Goal: Task Accomplishment & Management: Complete application form

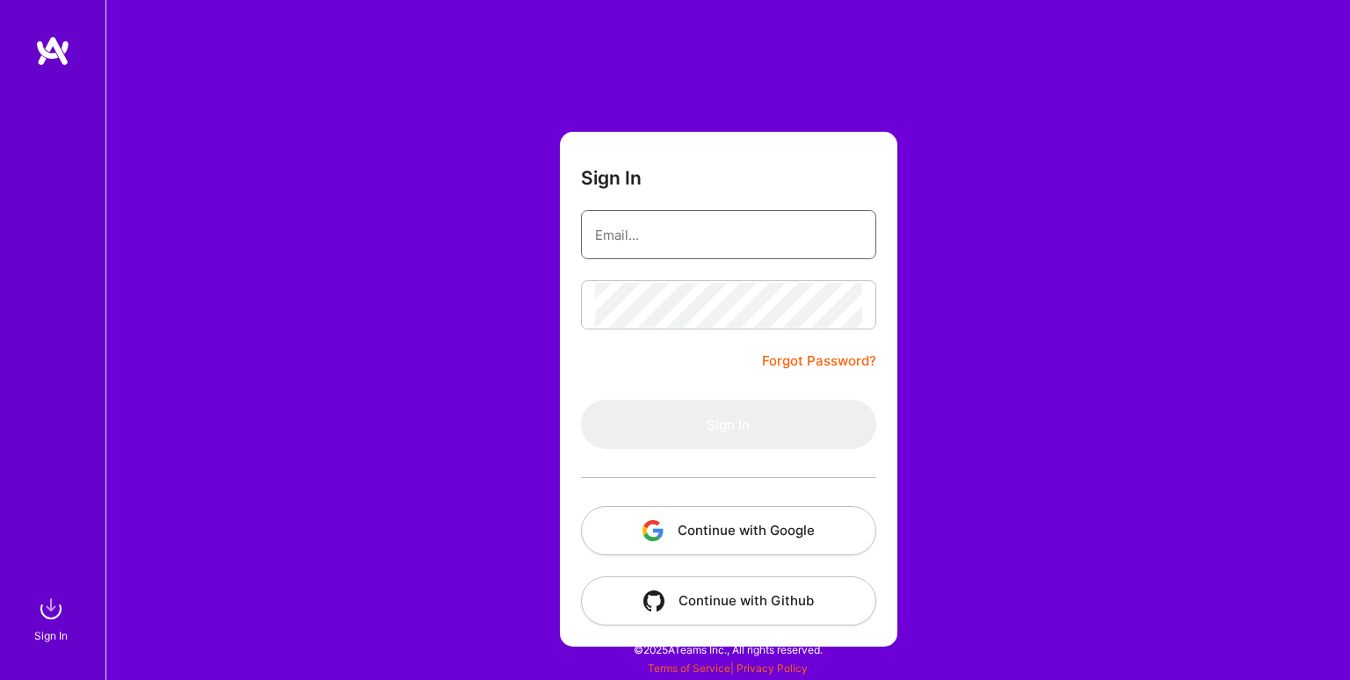
click at [693, 250] on input "email" at bounding box center [728, 235] width 267 height 45
type input "[EMAIL_ADDRESS][DOMAIN_NAME]"
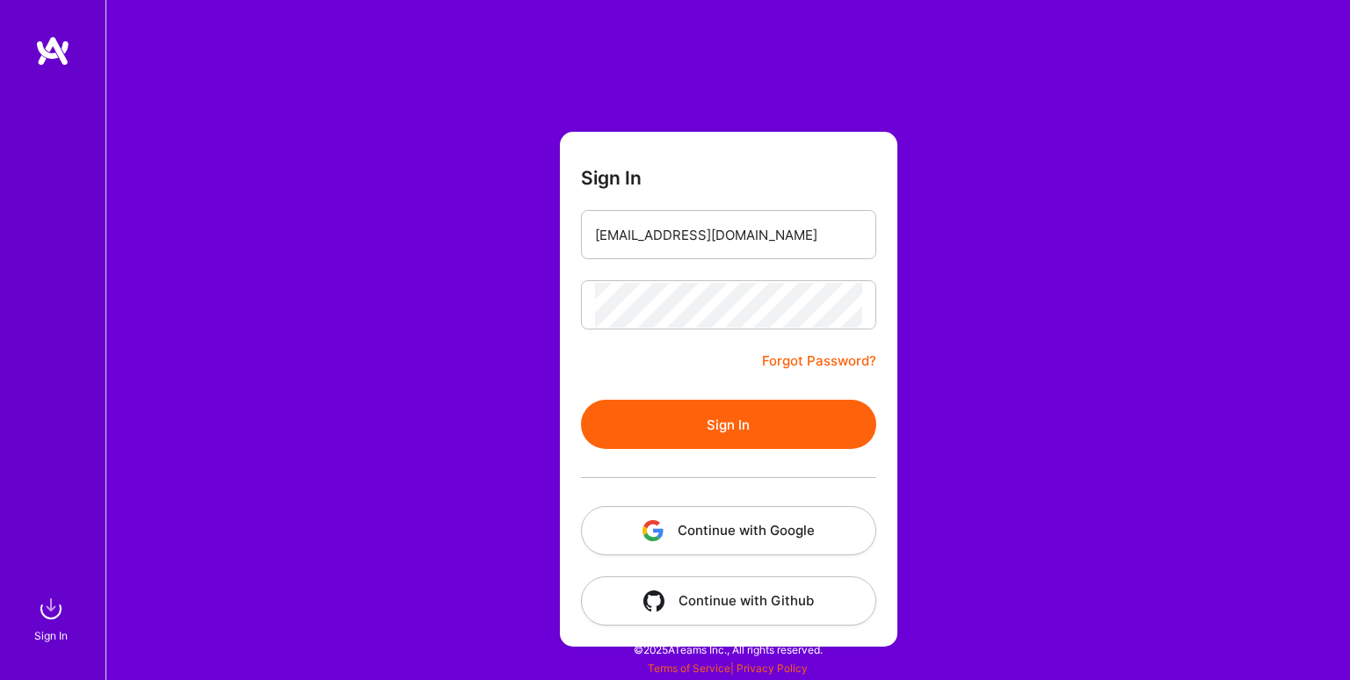
click at [688, 421] on button "Sign In" at bounding box center [728, 424] width 295 height 49
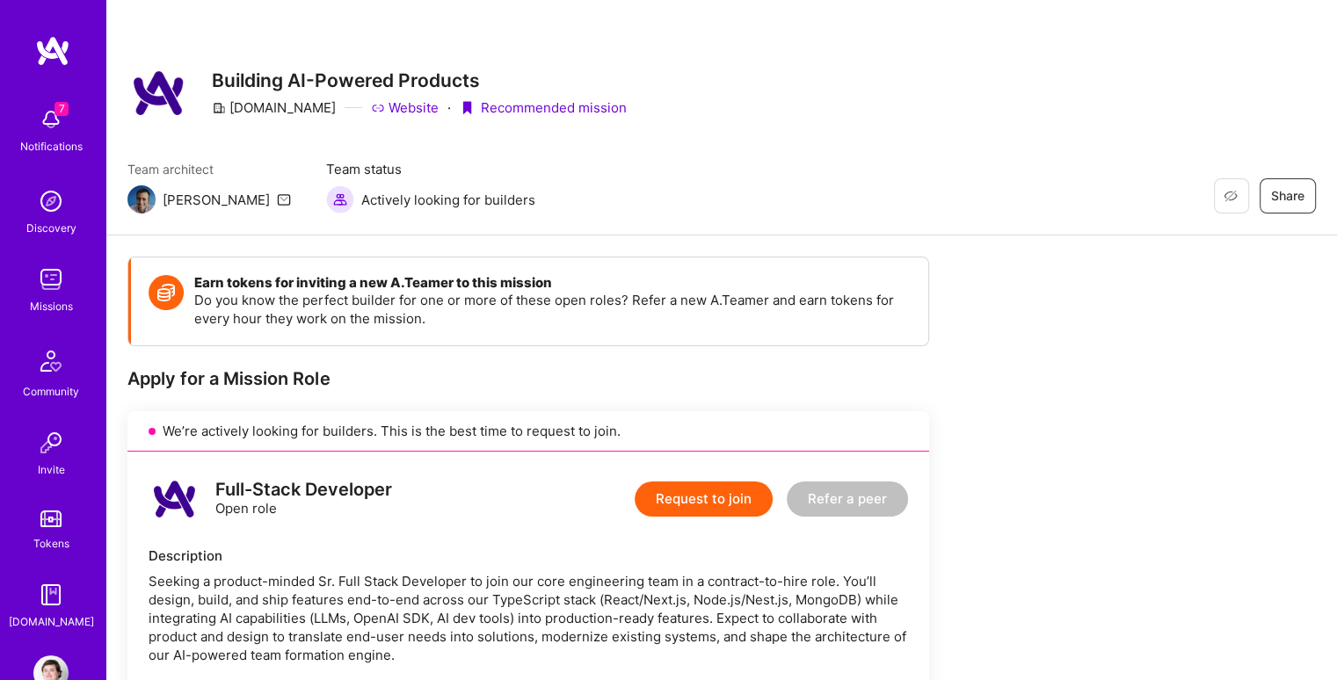
click at [41, 120] on img at bounding box center [50, 119] width 35 height 35
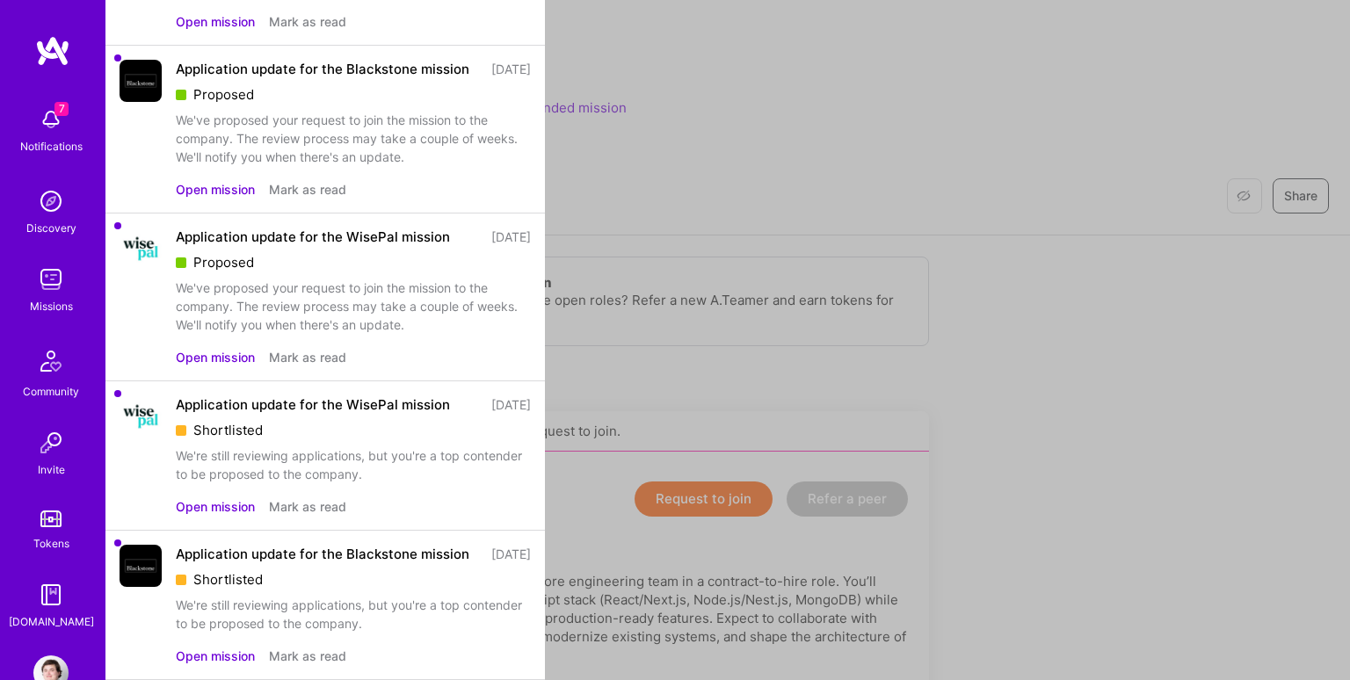
scroll to position [601, 0]
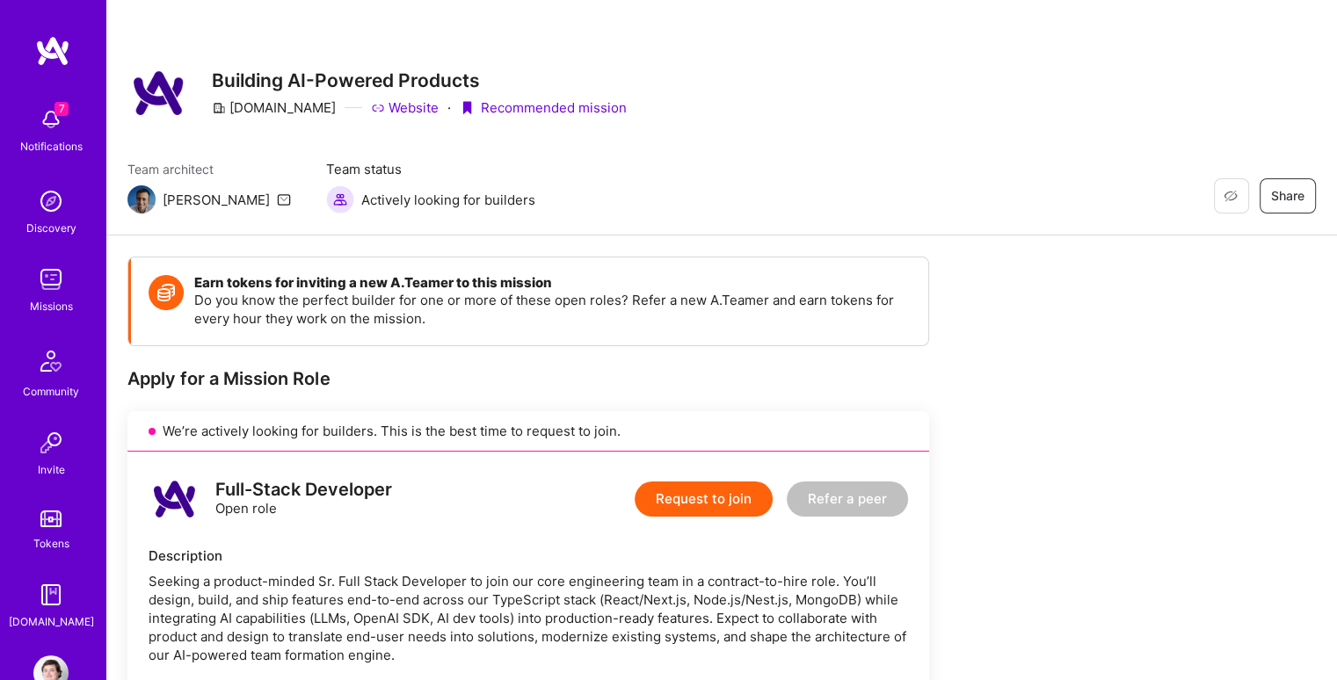
click at [44, 127] on img at bounding box center [50, 119] width 35 height 35
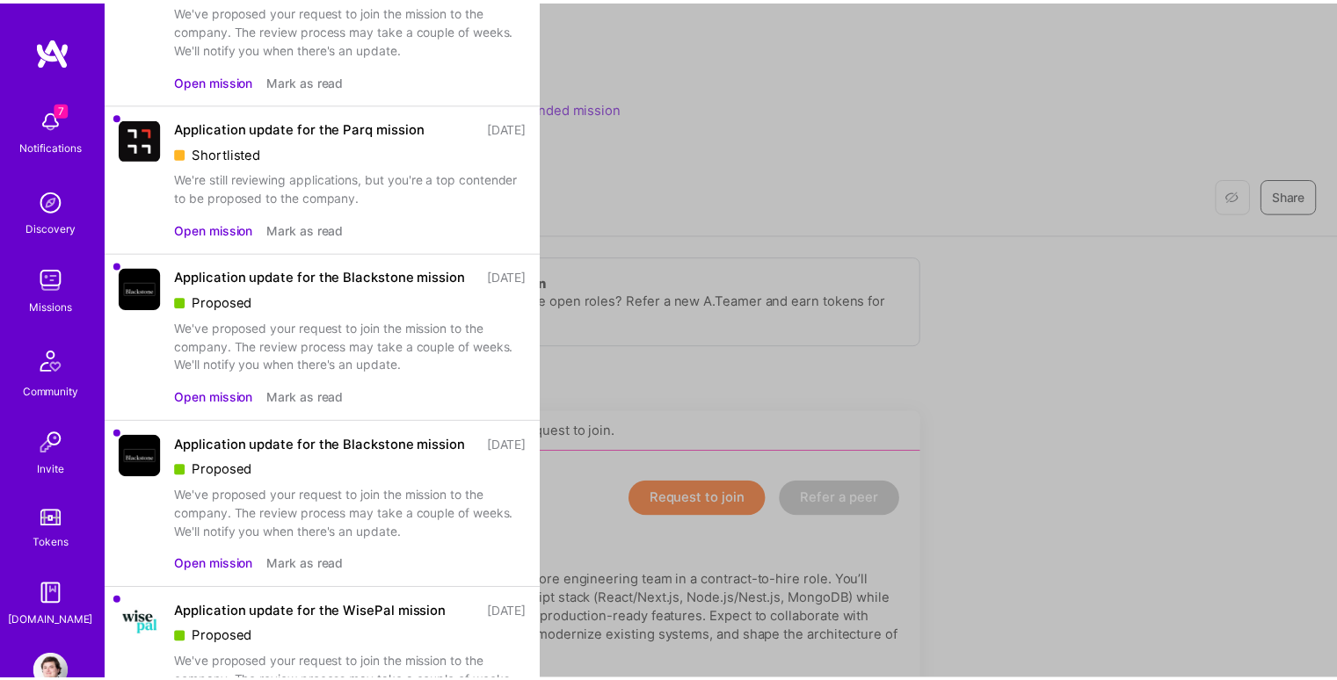
scroll to position [0, 0]
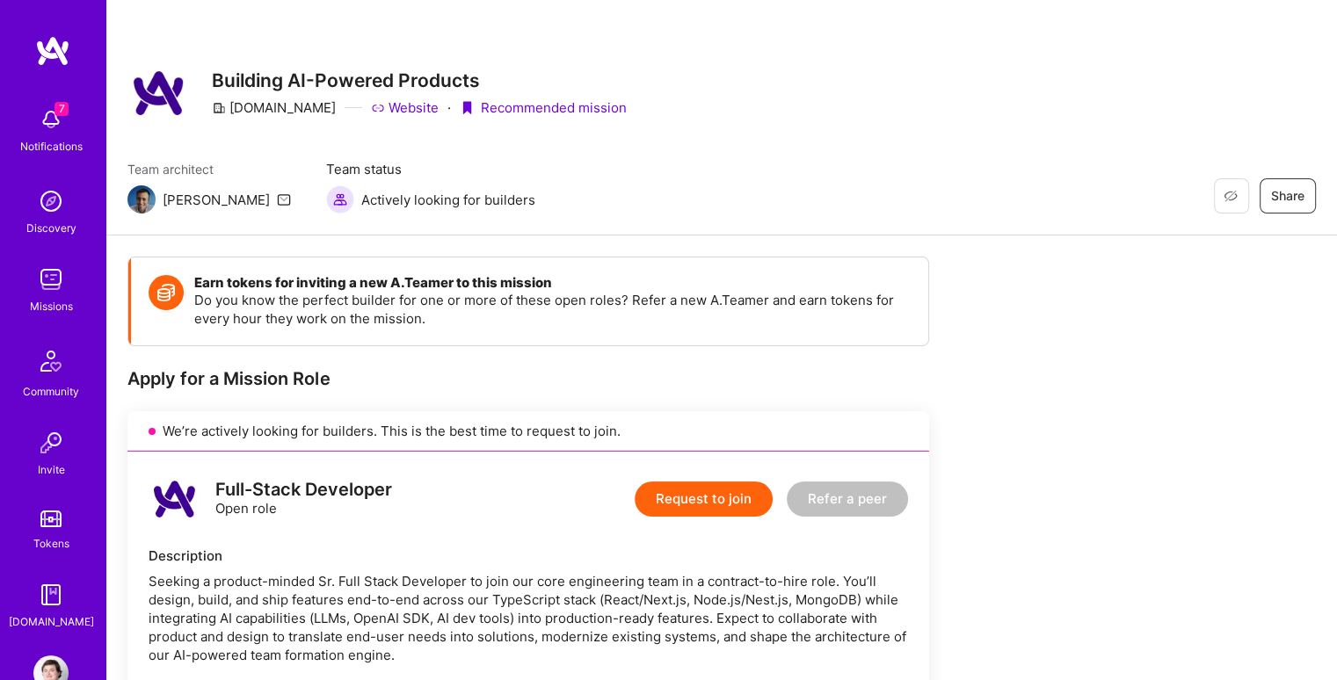
click at [41, 124] on img at bounding box center [50, 119] width 35 height 35
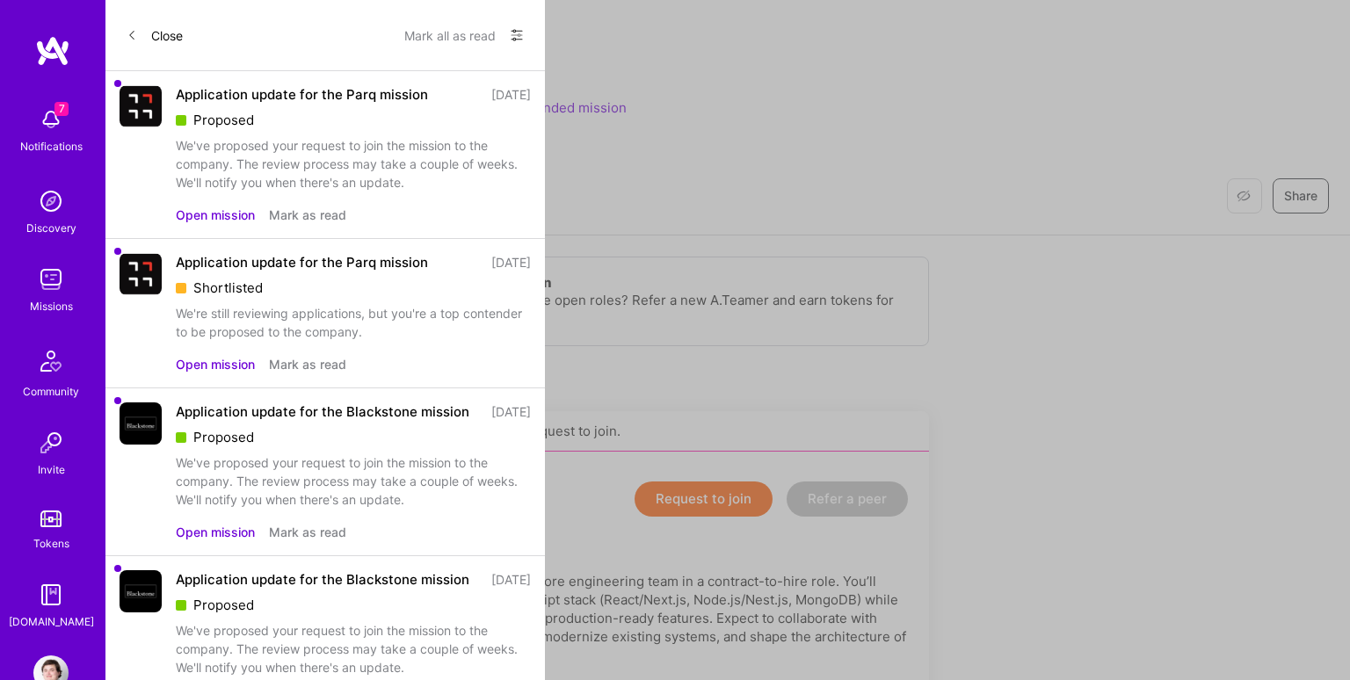
click at [459, 36] on button "Mark all as read" at bounding box center [449, 35] width 91 height 28
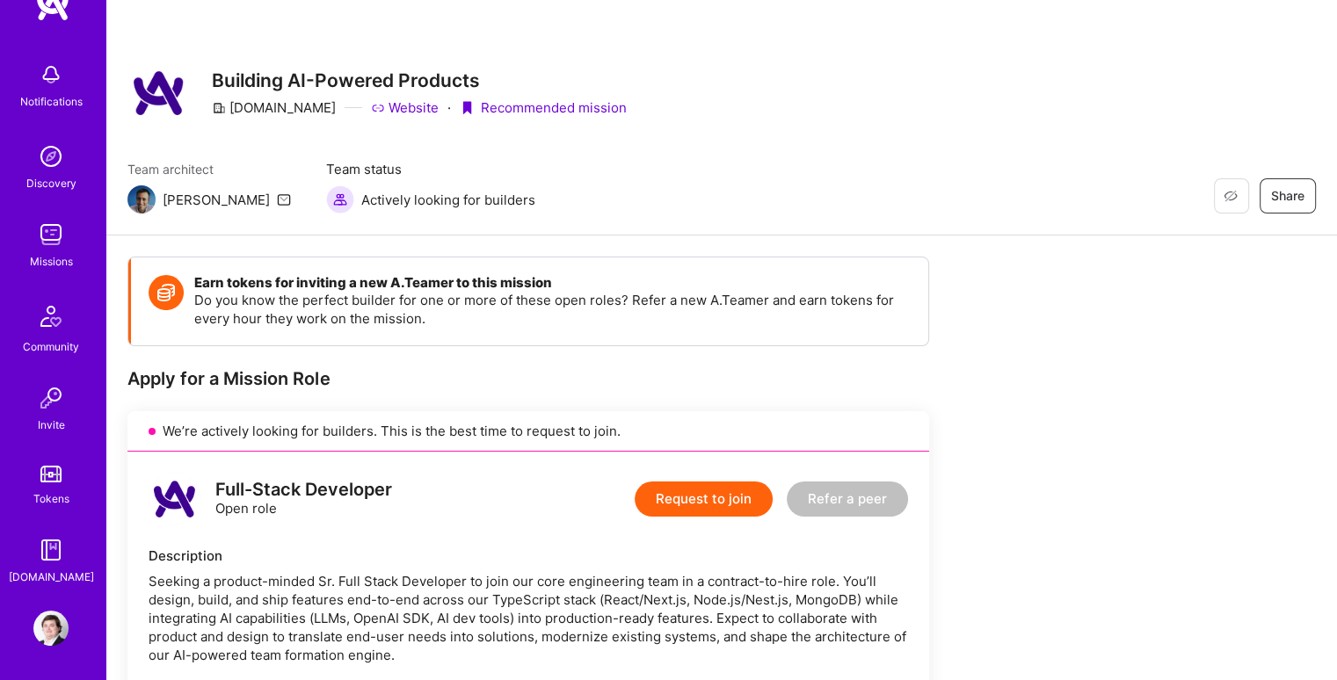
scroll to position [46, 0]
click at [728, 507] on button "Request to join" at bounding box center [704, 499] width 138 height 35
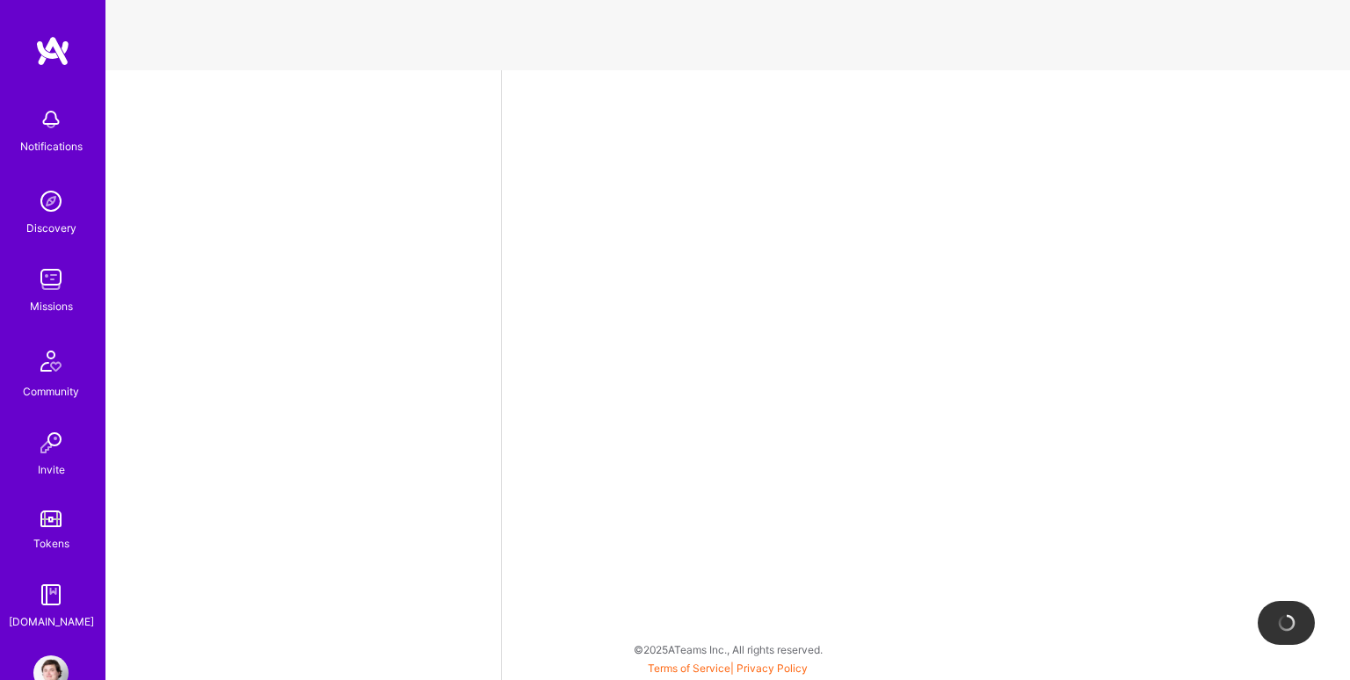
select select "PT"
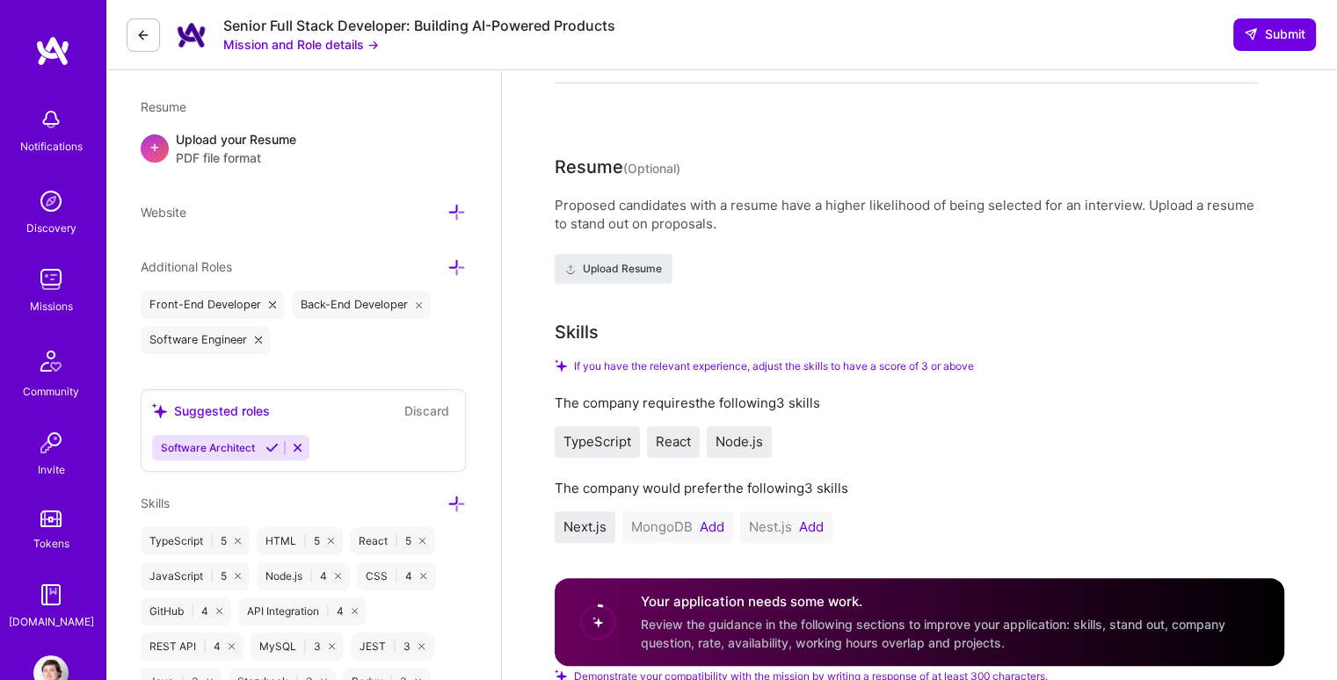
scroll to position [439, 0]
click at [716, 525] on button "Add" at bounding box center [712, 526] width 25 height 14
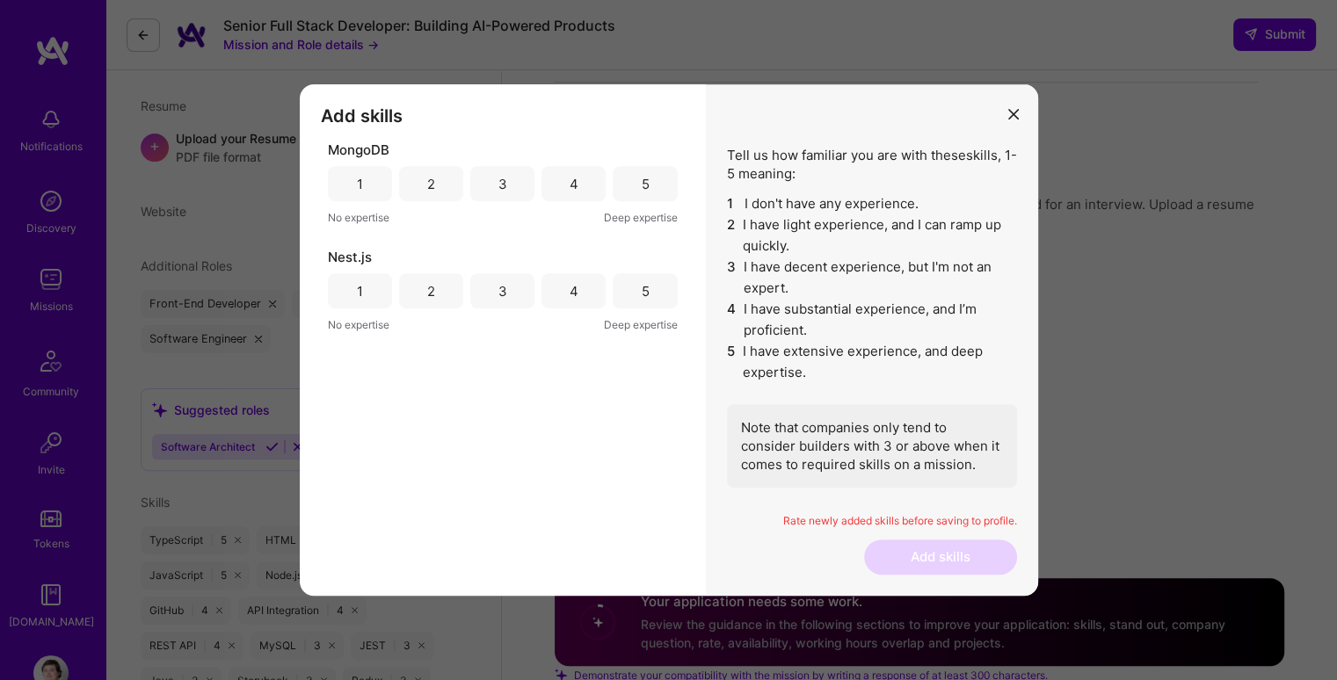
click at [446, 187] on div "2" at bounding box center [431, 183] width 64 height 35
click at [1012, 112] on icon "modal" at bounding box center [1013, 114] width 11 height 11
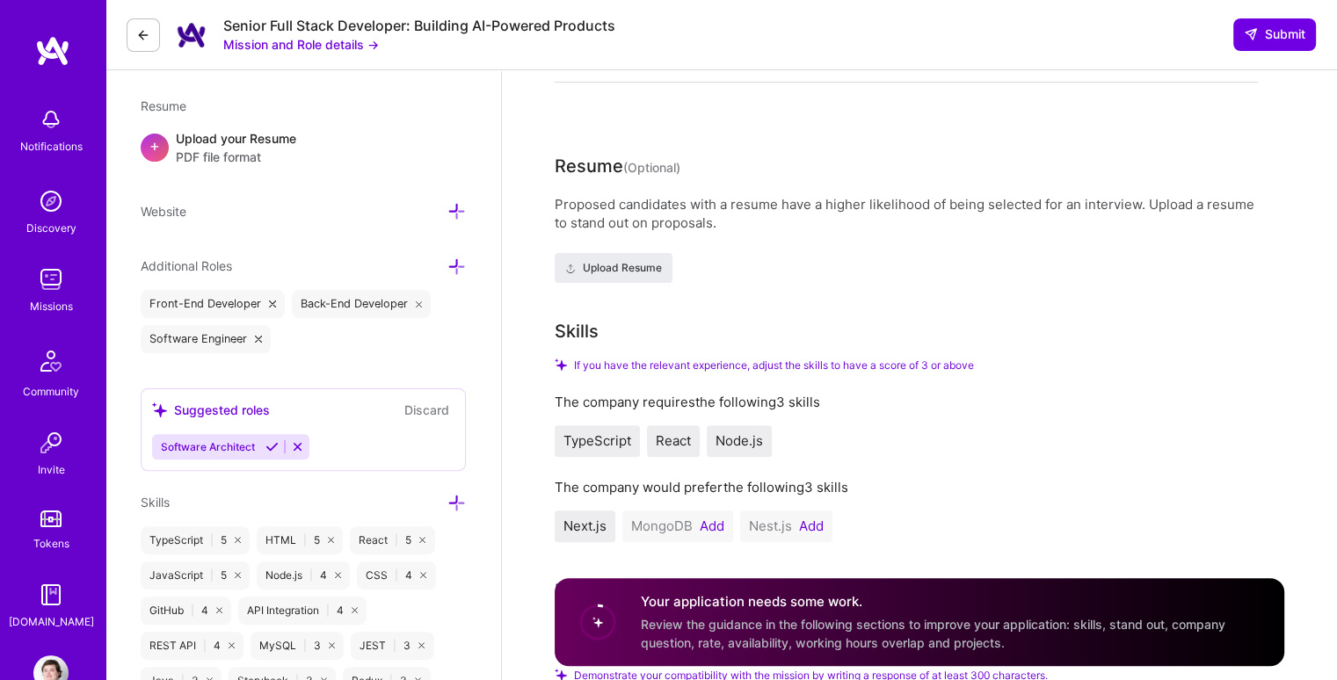
click at [707, 531] on button "Add" at bounding box center [712, 526] width 25 height 14
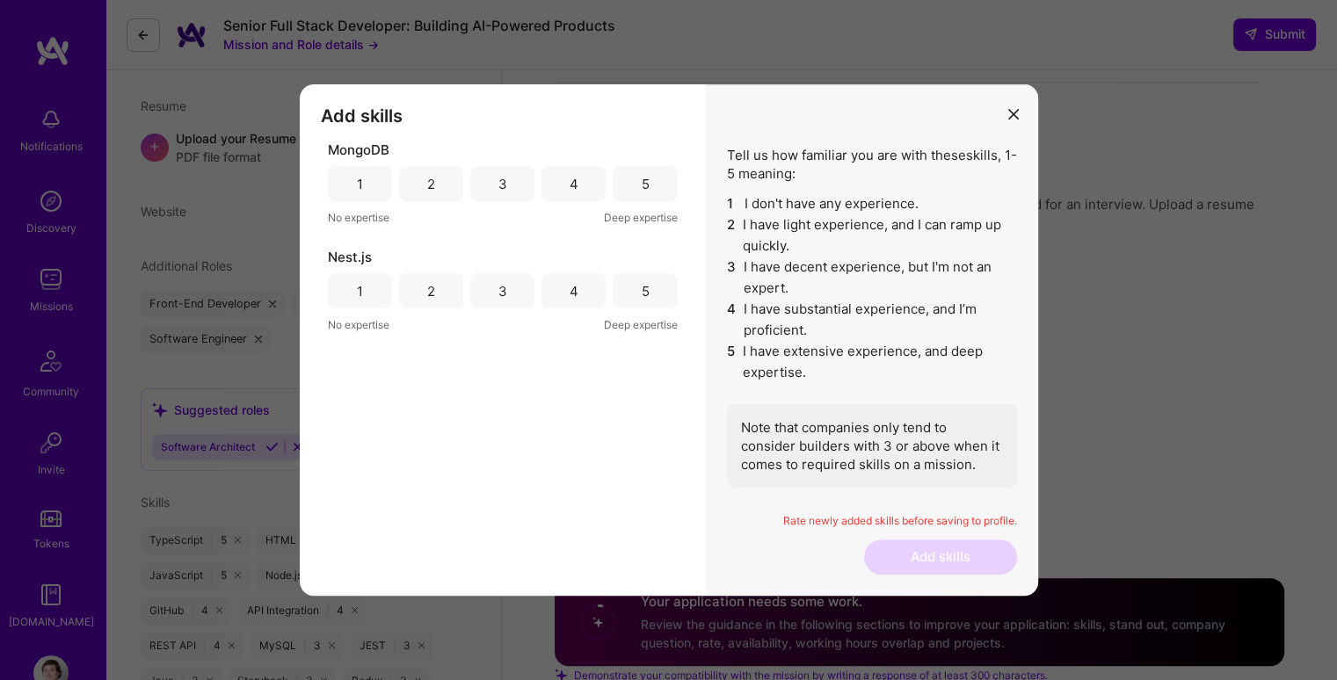
drag, startPoint x: 435, startPoint y: 173, endPoint x: 422, endPoint y: 194, distance: 24.9
click at [434, 174] on div "2" at bounding box center [431, 183] width 64 height 35
click at [373, 299] on div "1" at bounding box center [360, 290] width 64 height 35
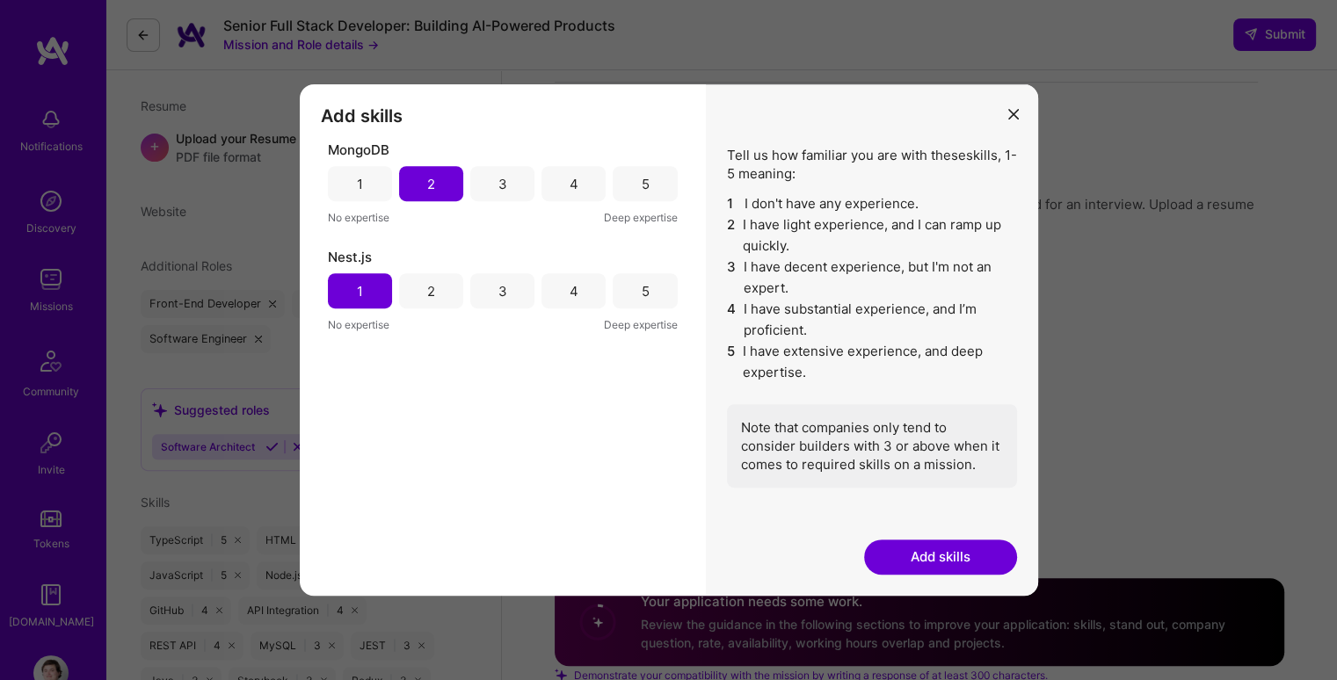
click at [946, 556] on button "Add skills" at bounding box center [940, 557] width 153 height 35
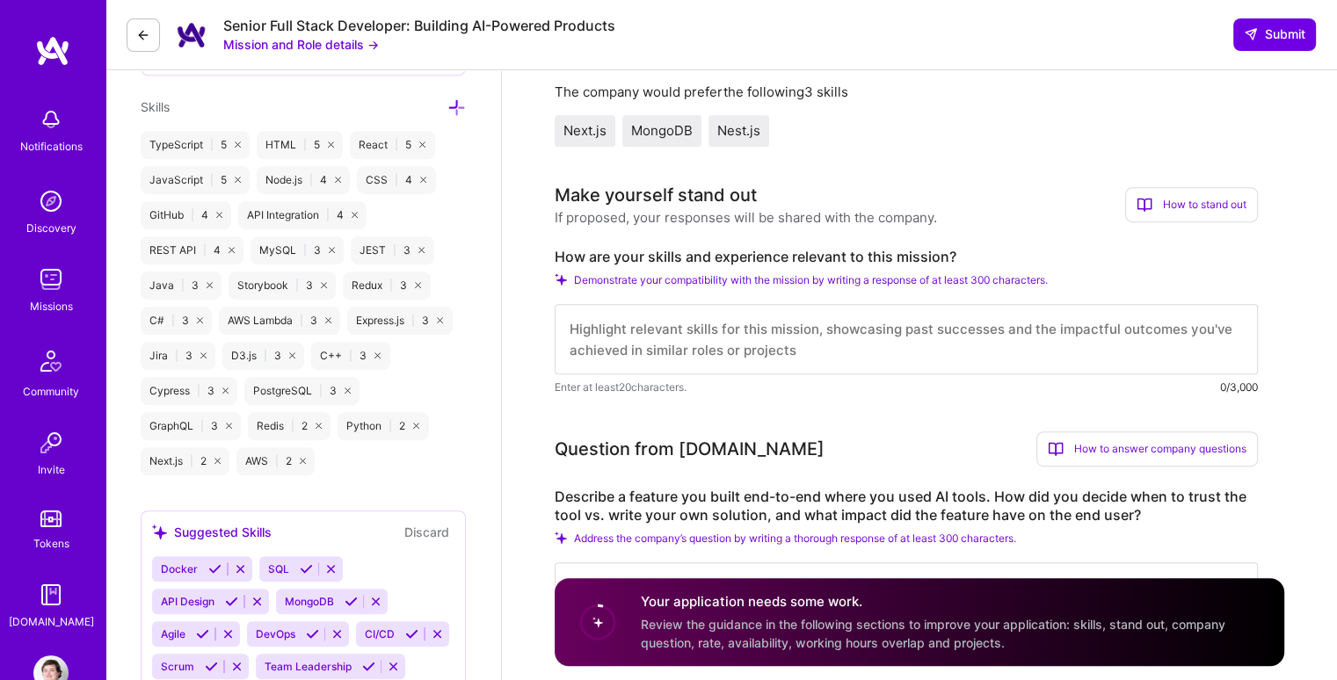
scroll to position [879, 0]
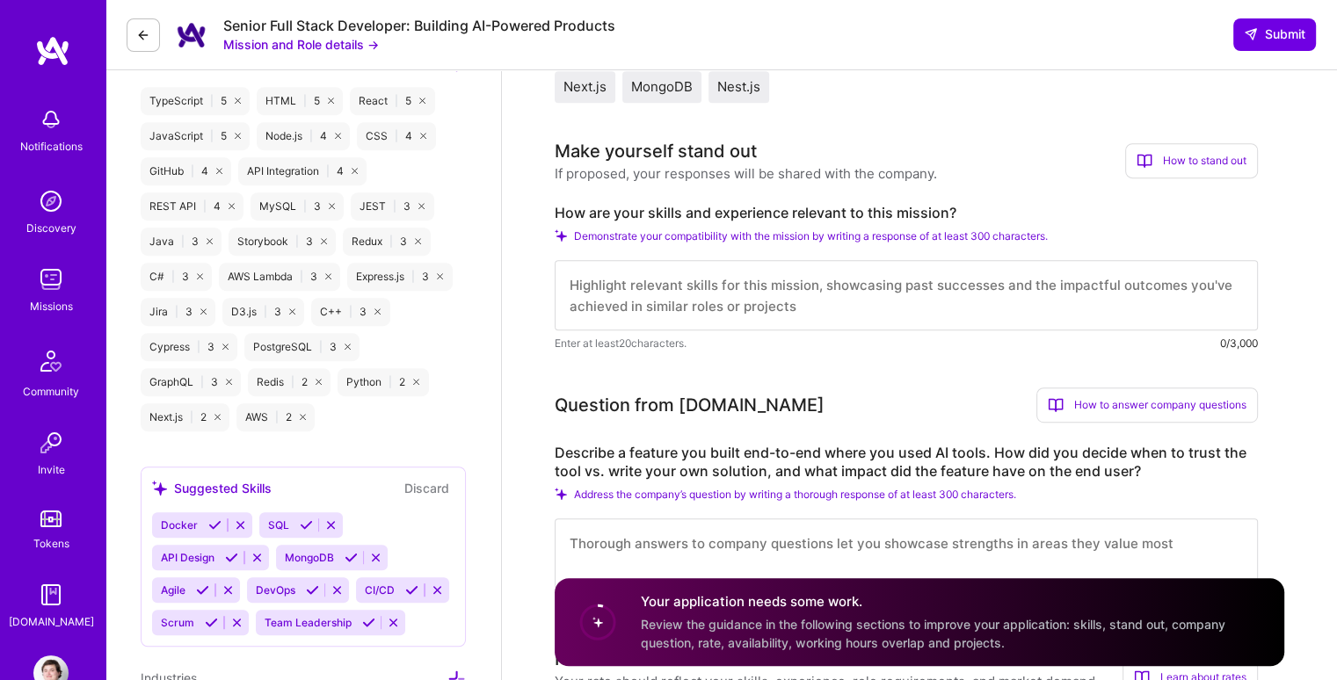
click at [562, 237] on icon at bounding box center [561, 235] width 12 height 12
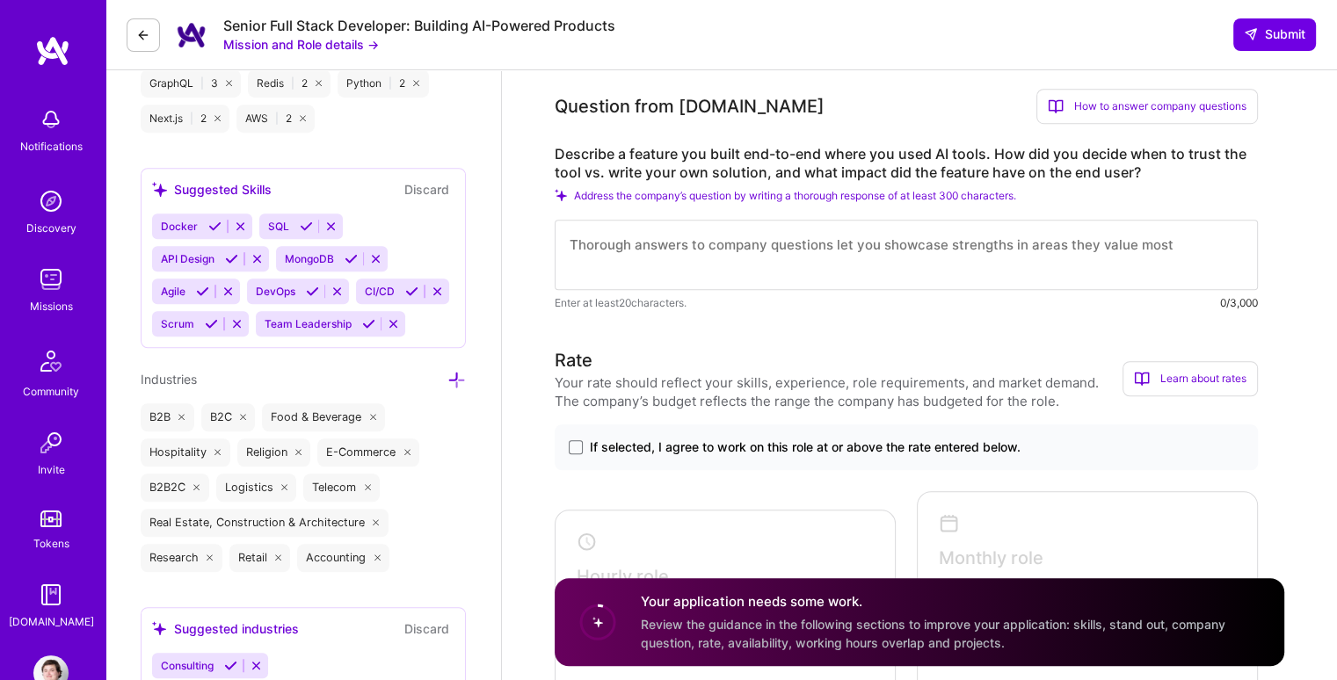
scroll to position [1230, 0]
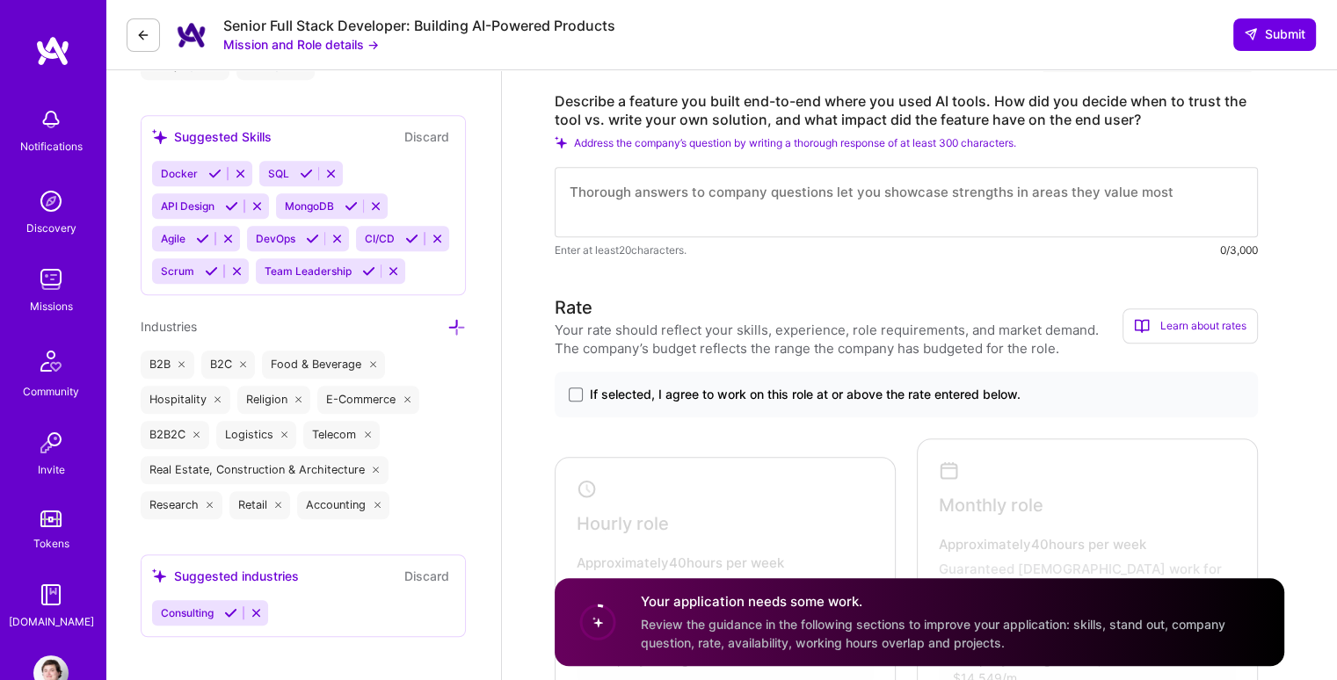
click at [566, 393] on div "If selected, I agree to work on this role at or above the rate entered below." at bounding box center [906, 395] width 703 height 46
click at [574, 396] on span at bounding box center [576, 395] width 14 height 14
click at [0, 0] on input "If selected, I agree to work on this role at or above the rate entered below." at bounding box center [0, 0] width 0 height 0
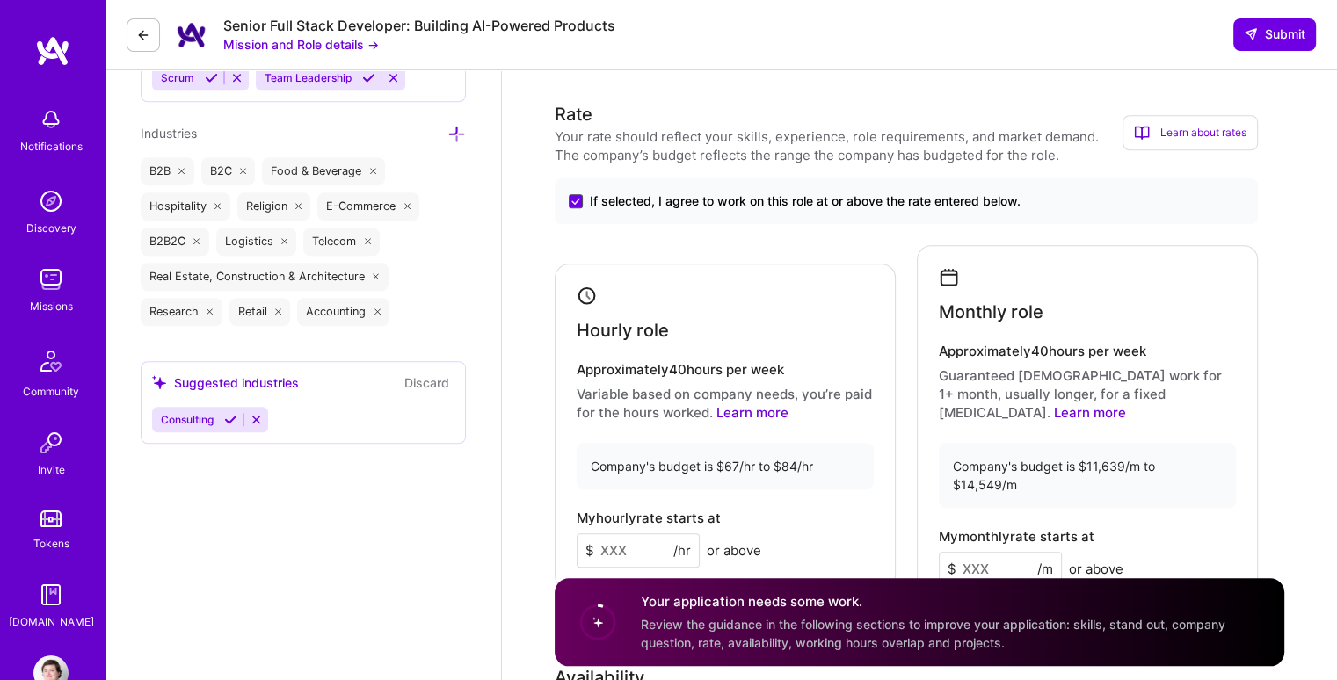
scroll to position [1494, 0]
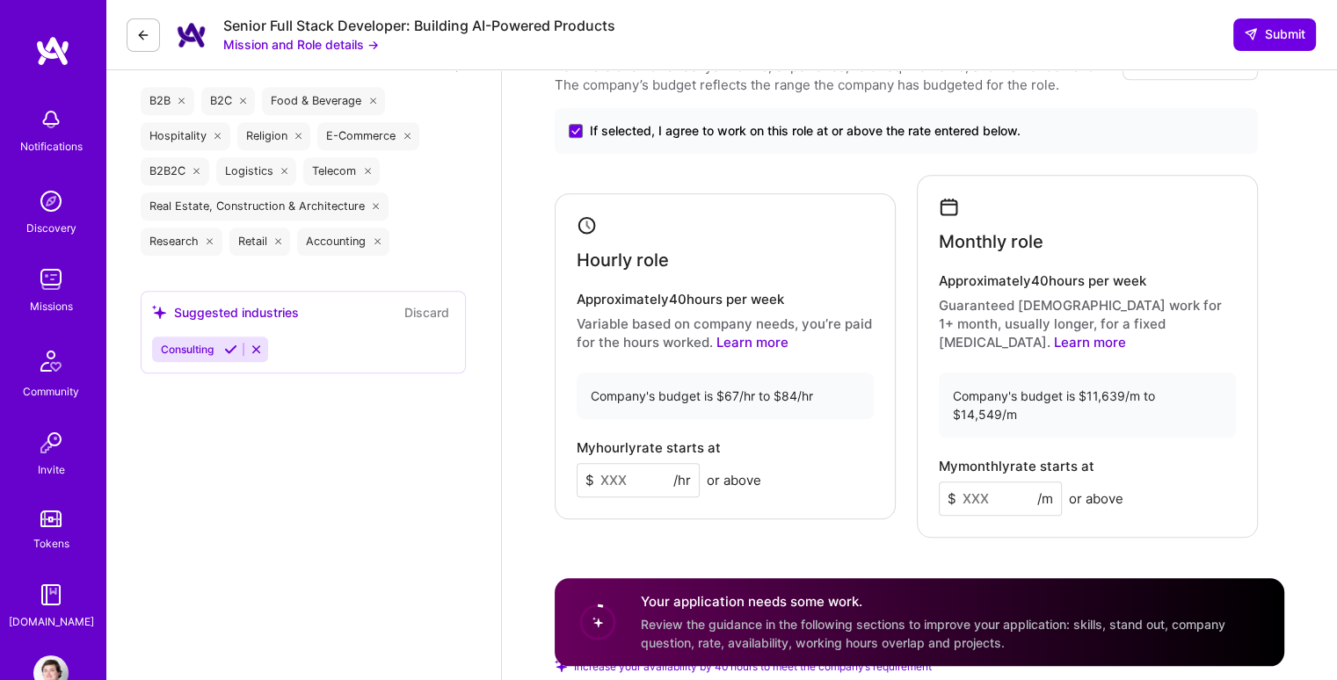
click at [645, 463] on input at bounding box center [638, 480] width 123 height 34
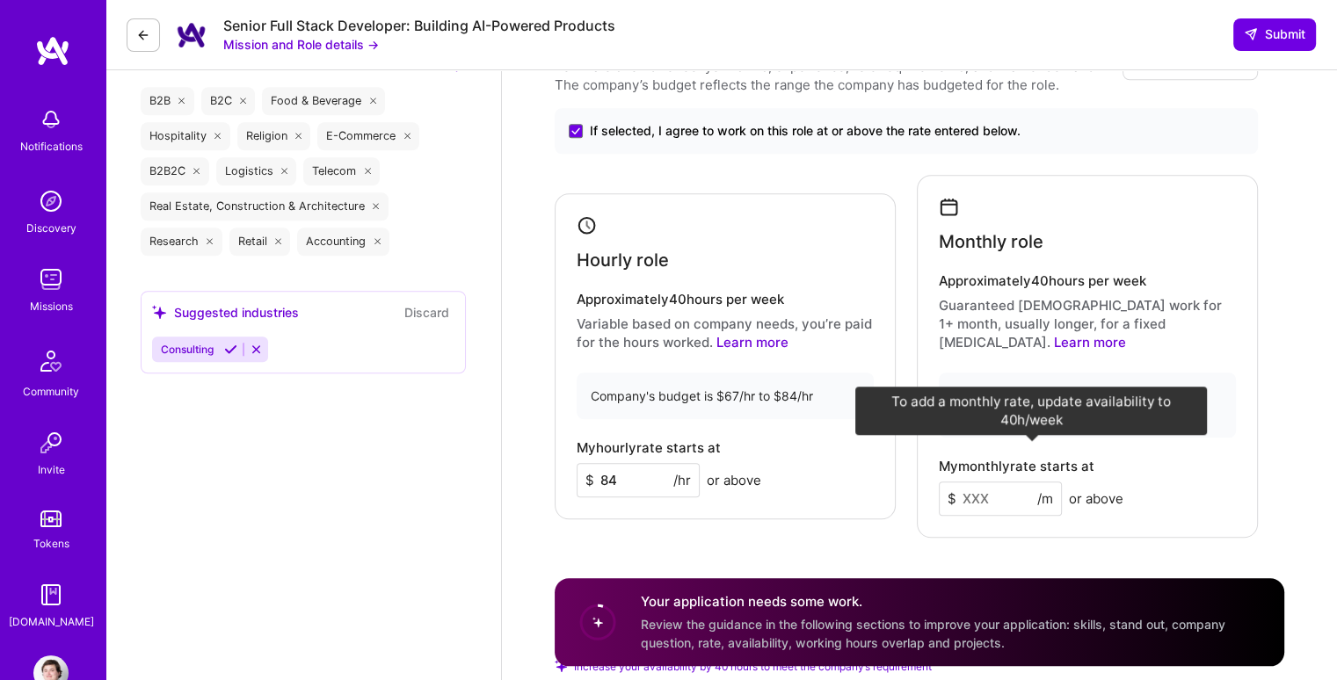
type input "84"
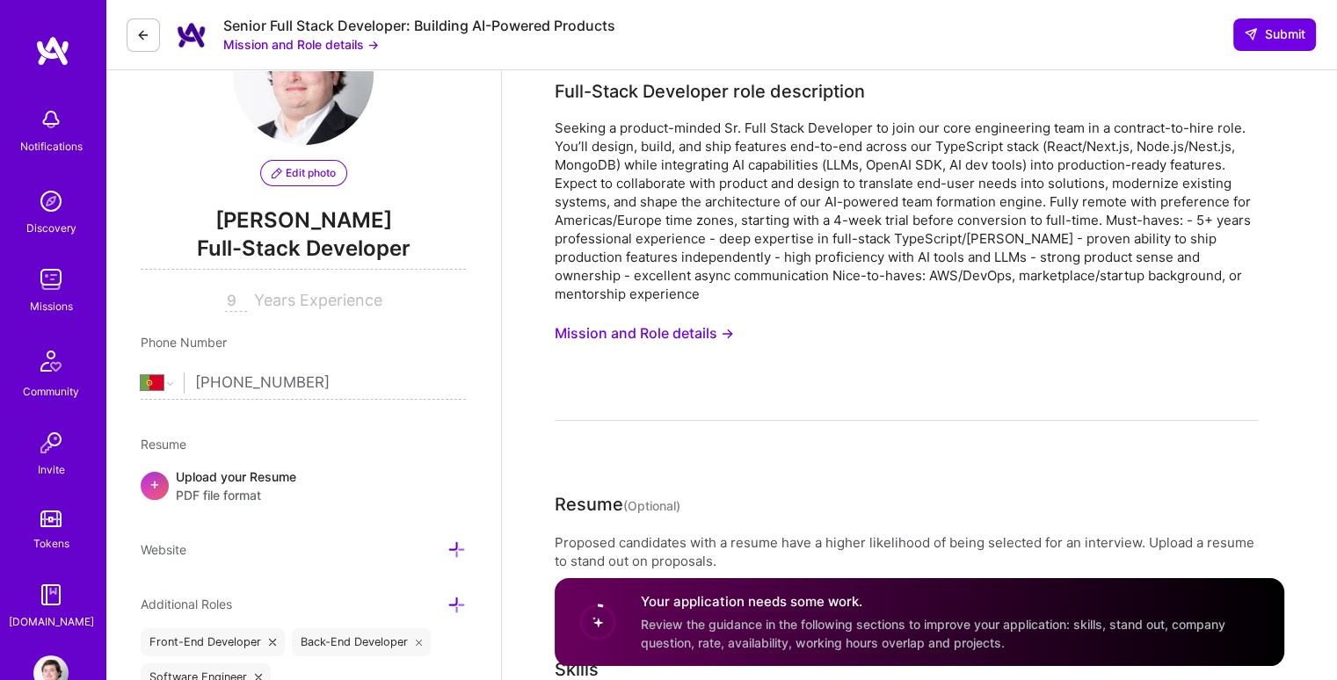
scroll to position [0, 0]
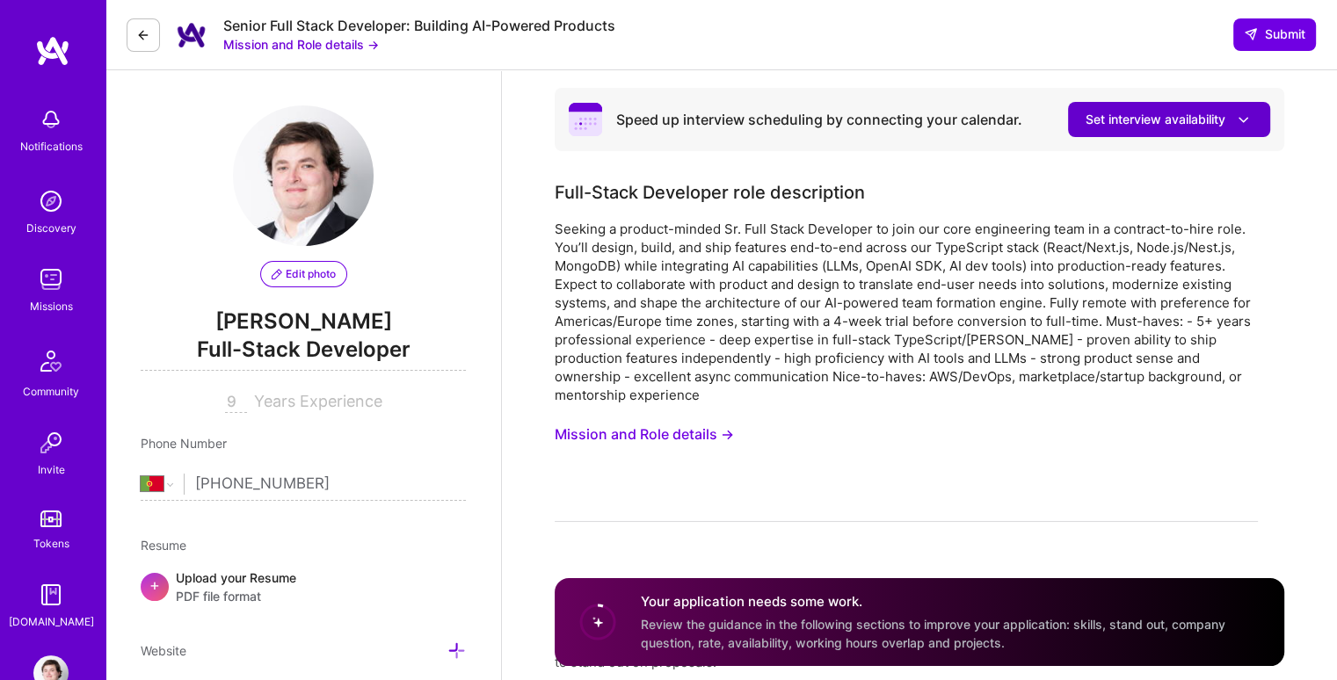
click at [1246, 124] on icon at bounding box center [1243, 120] width 18 height 18
click at [1244, 124] on icon at bounding box center [1243, 120] width 18 height 18
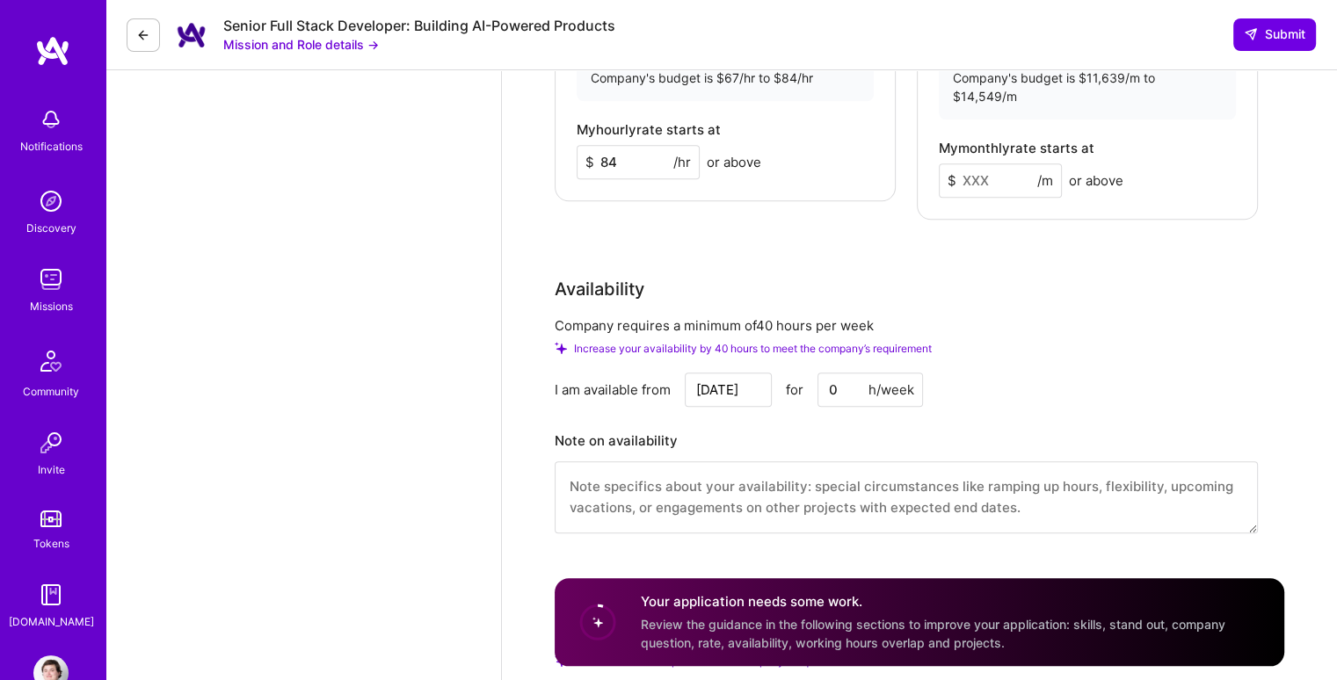
scroll to position [1846, 0]
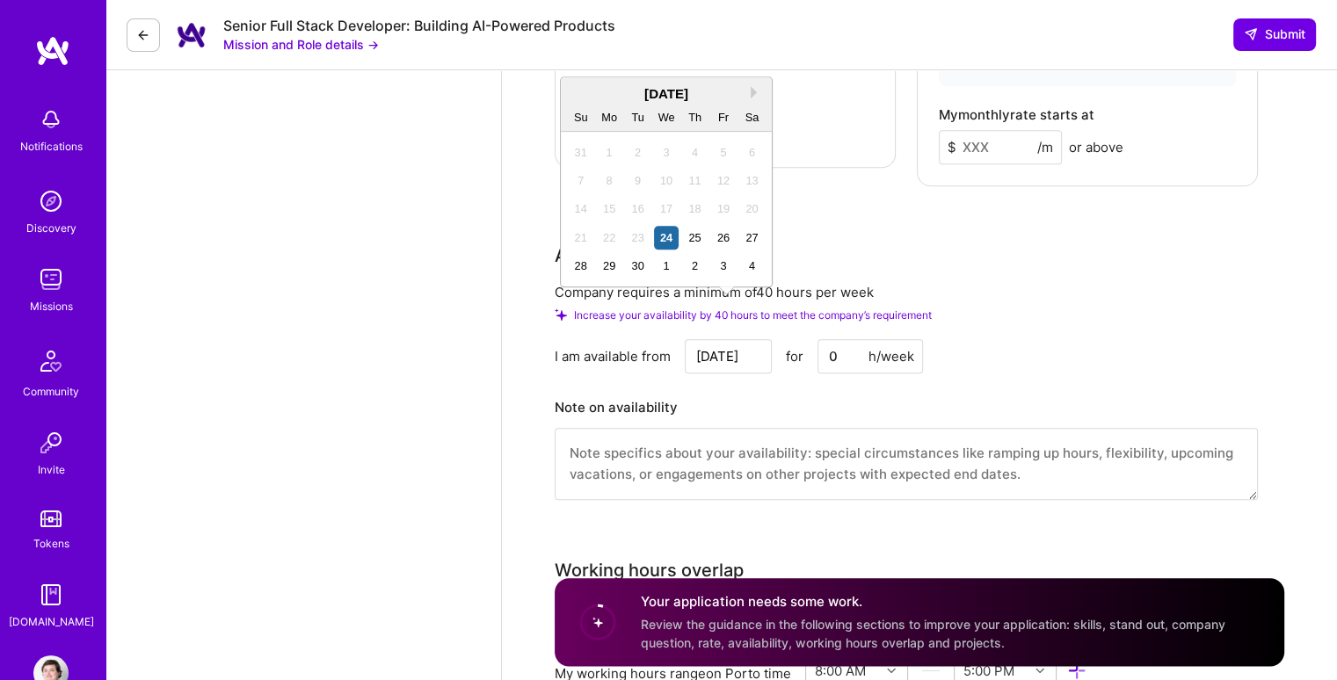
click at [742, 339] on input "[DATE]" at bounding box center [728, 356] width 87 height 34
click at [752, 93] on button "Next Month" at bounding box center [757, 92] width 12 height 12
click at [612, 267] on div "27" at bounding box center [610, 266] width 24 height 24
type input "[DATE]"
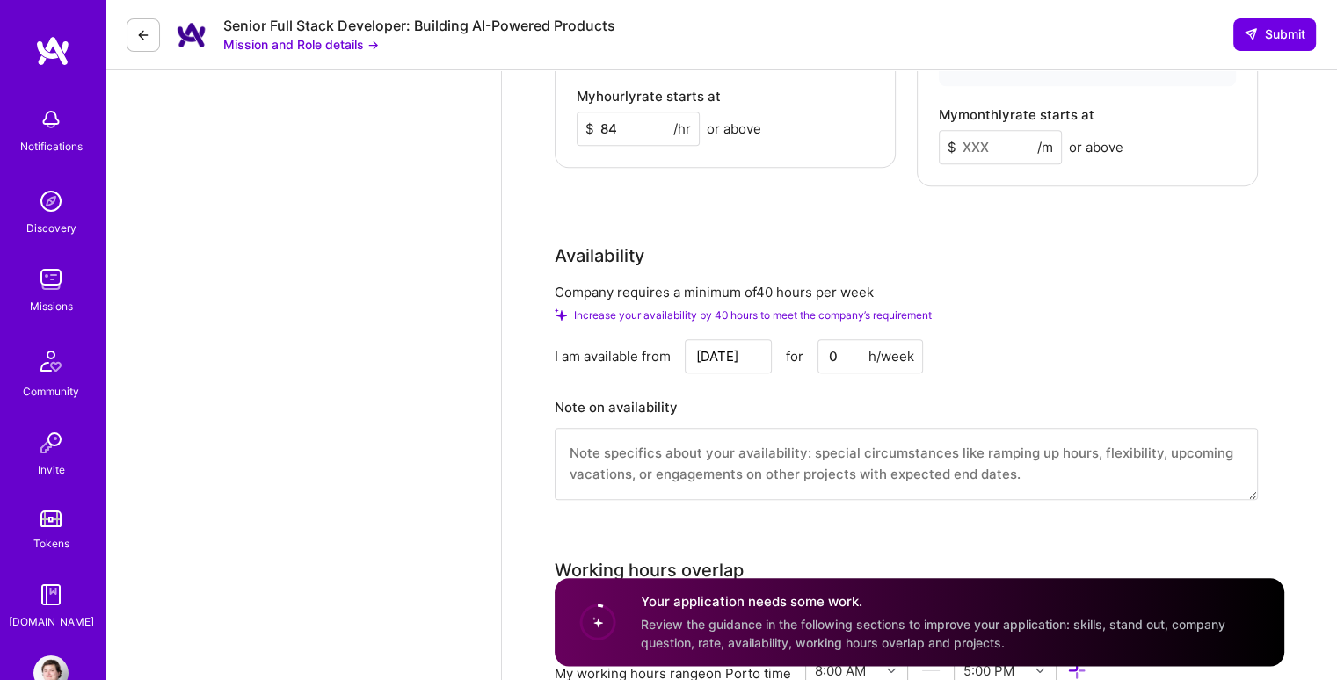
drag, startPoint x: 845, startPoint y: 310, endPoint x: 815, endPoint y: 308, distance: 30.8
click at [815, 339] on div "[DATE] for 0 h/week" at bounding box center [804, 356] width 238 height 34
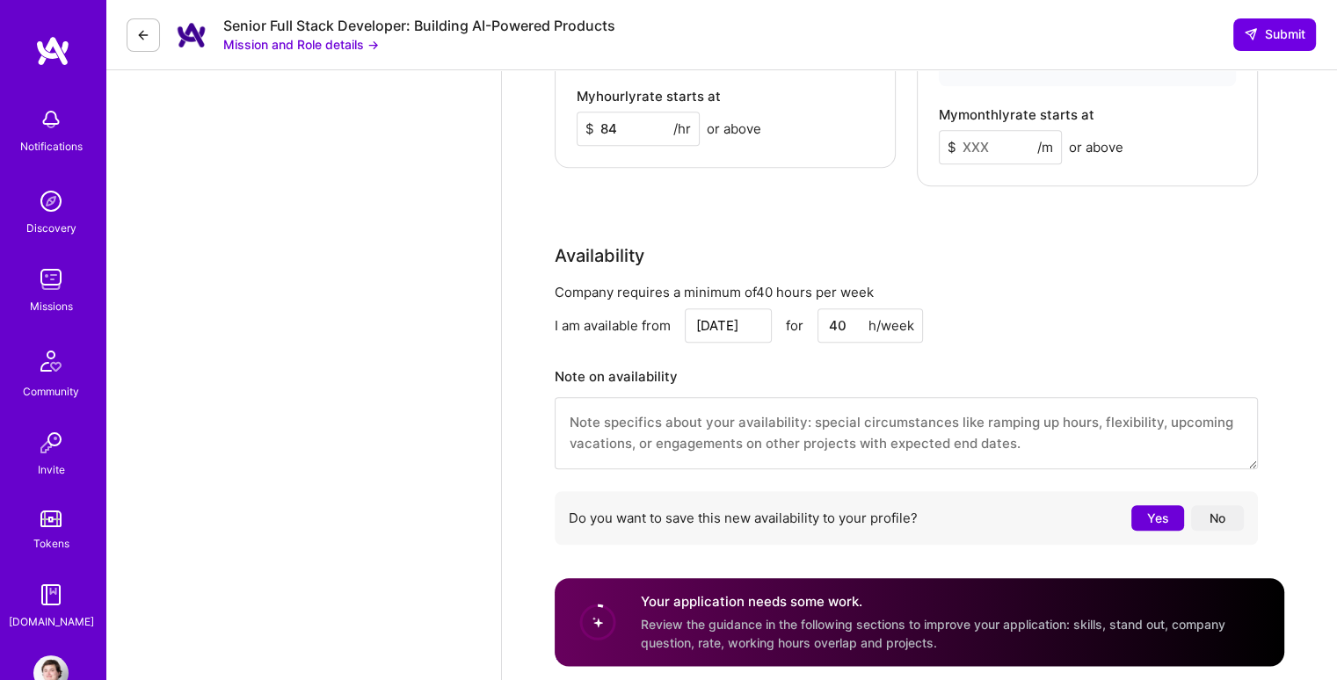
type input "40"
click at [970, 308] on div "I am available from [DATE] for 40 h/week" at bounding box center [906, 325] width 703 height 34
click at [897, 397] on textarea at bounding box center [906, 433] width 703 height 72
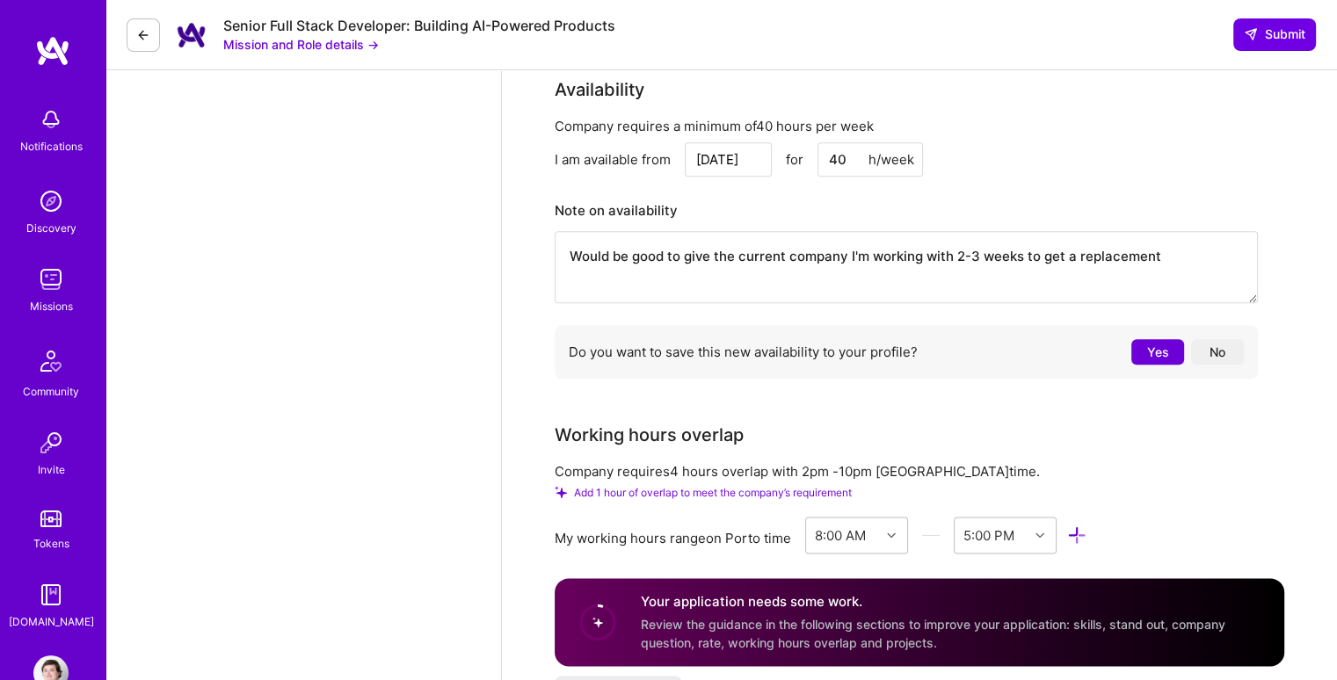
scroll to position [2021, 0]
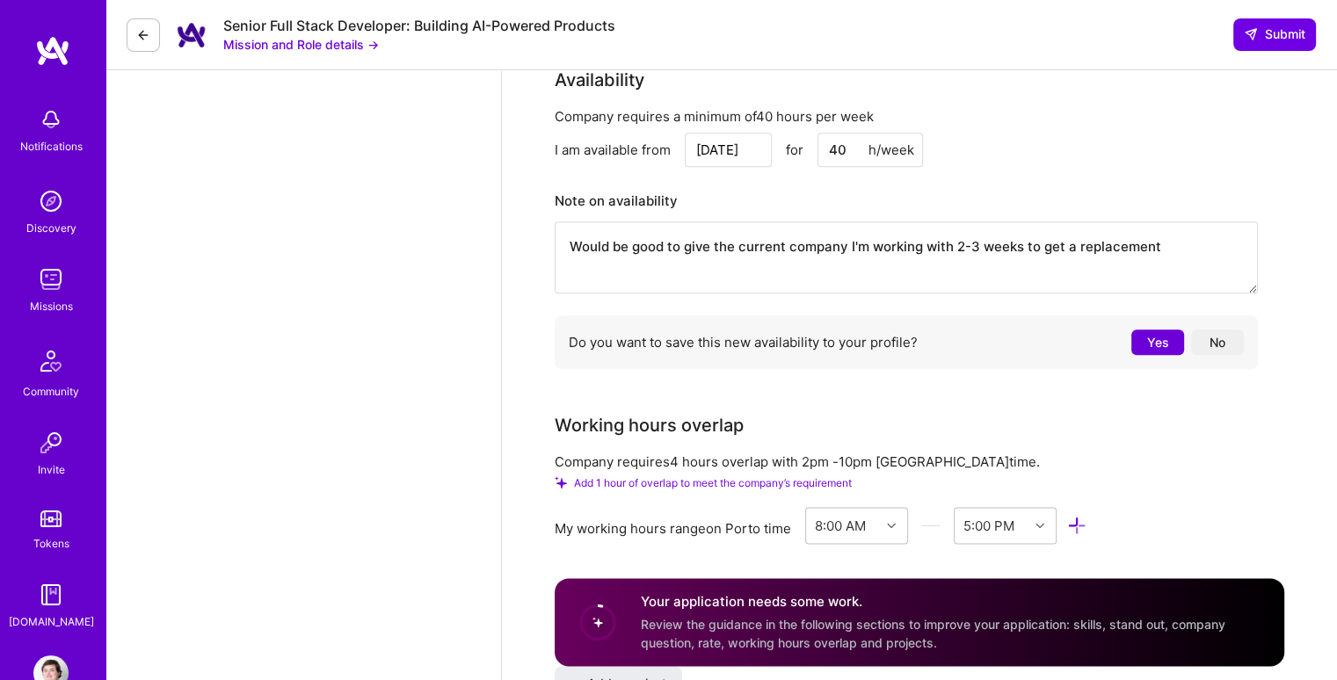
type textarea "Would be good to give the current company I'm working with 2-3 weeks to get a r…"
click at [1208, 330] on button "No" at bounding box center [1217, 342] width 53 height 25
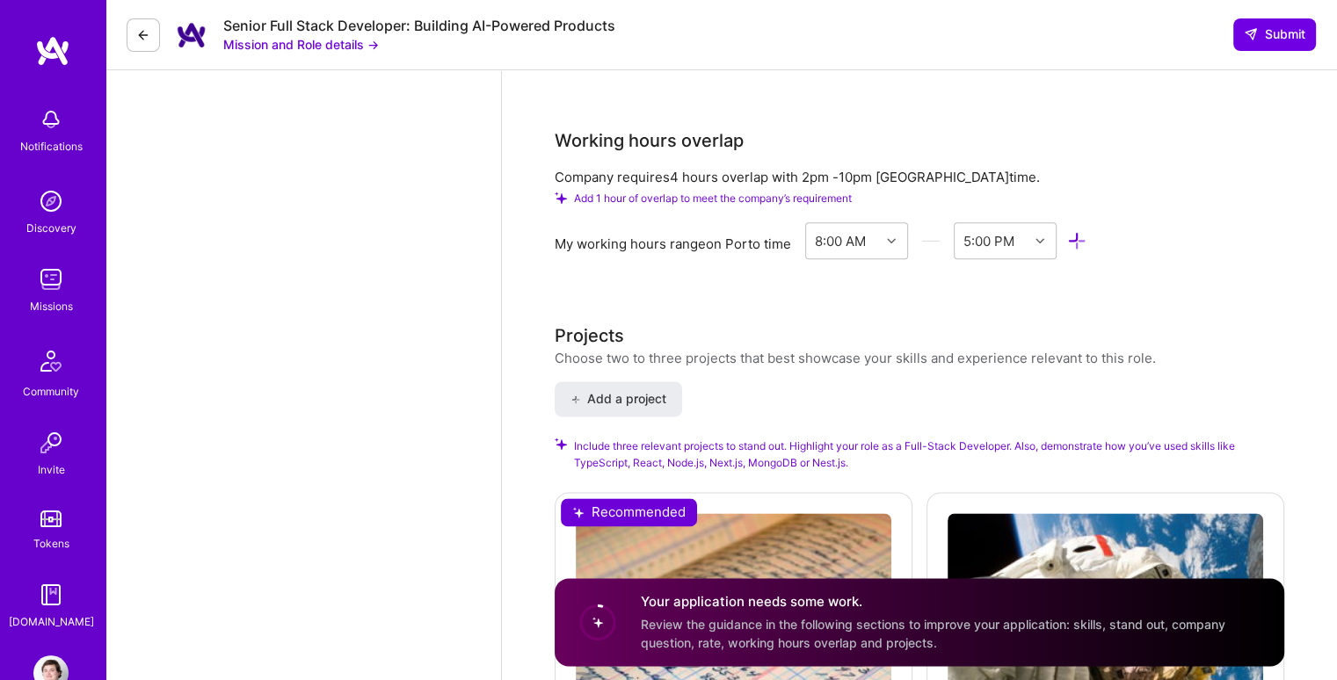
scroll to position [2197, 0]
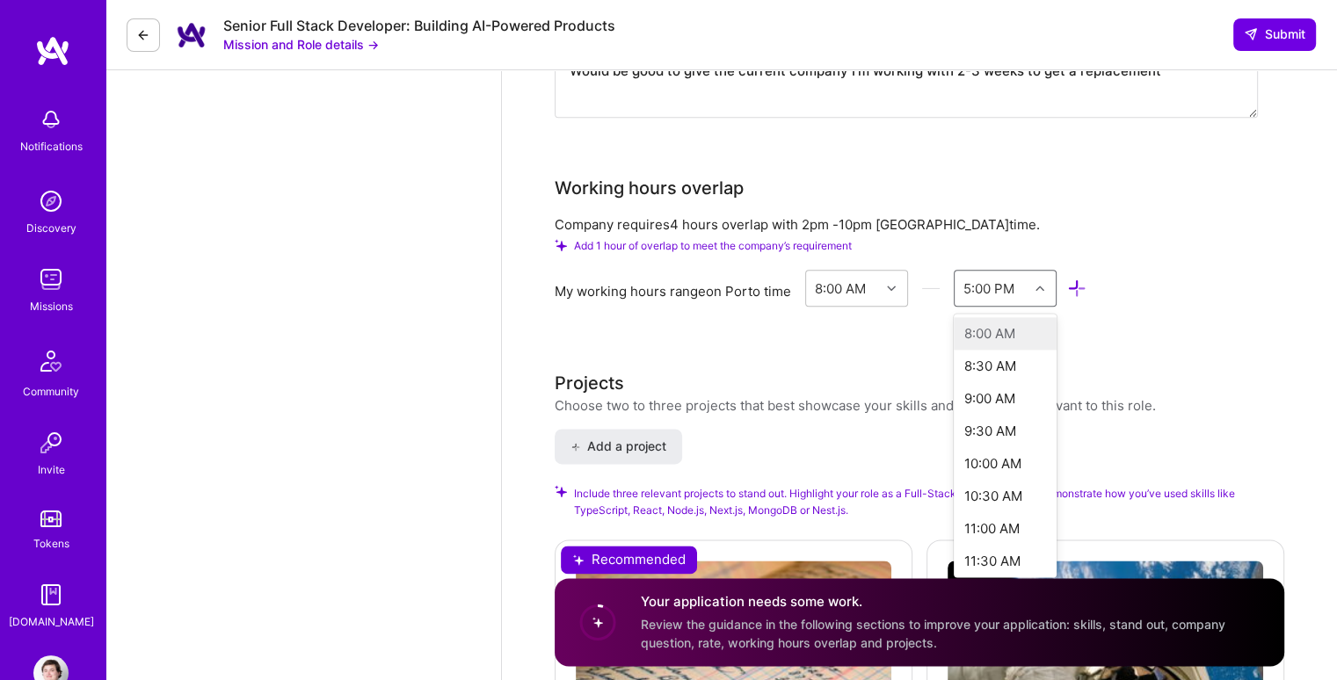
click at [1041, 284] on icon at bounding box center [1039, 288] width 9 height 9
click at [983, 417] on div "6:00 PM" at bounding box center [1005, 433] width 103 height 33
